Goal: Find specific page/section: Find specific page/section

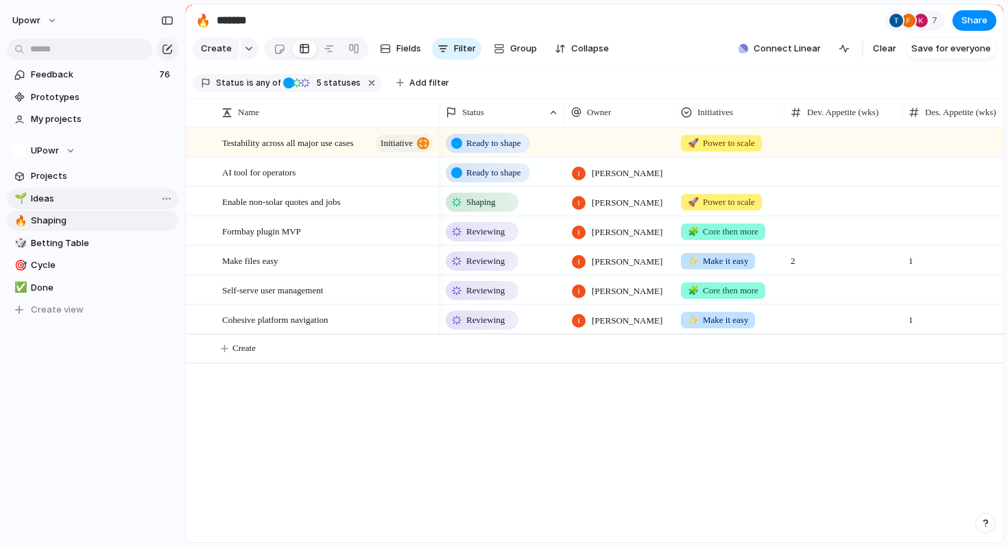
click at [82, 198] on span "Ideas" at bounding box center [102, 199] width 143 height 14
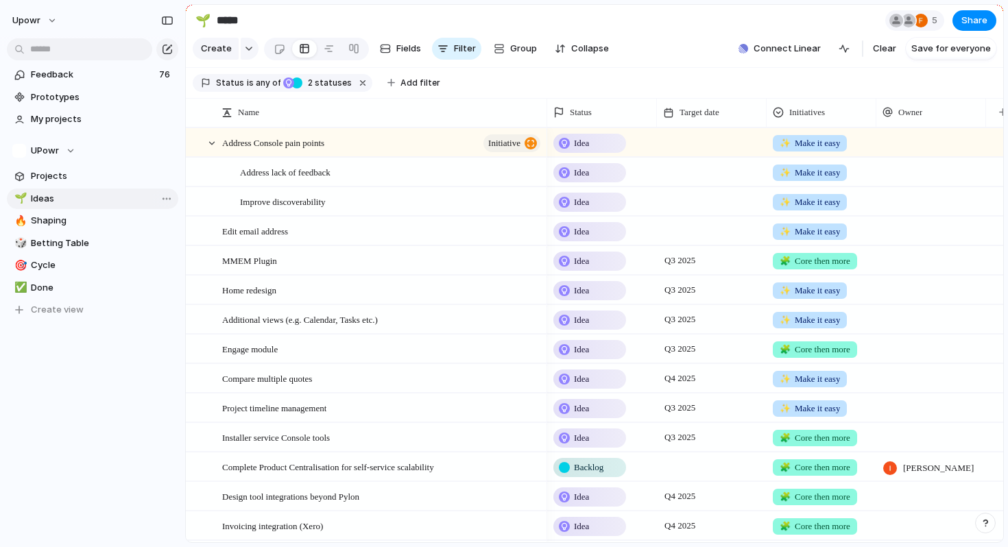
type input "*****"
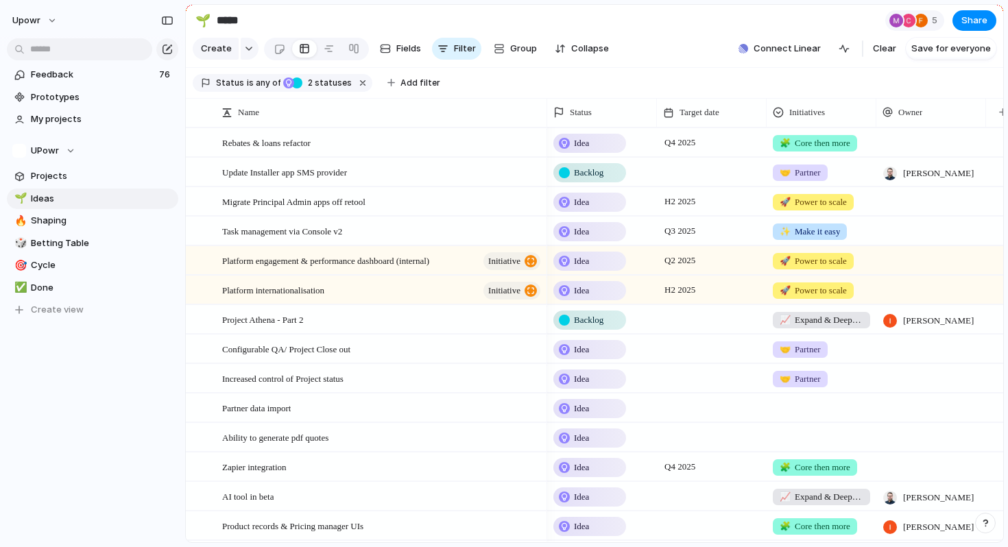
scroll to position [424, 0]
